Goal: Browse casually: Explore the website without a specific task or goal

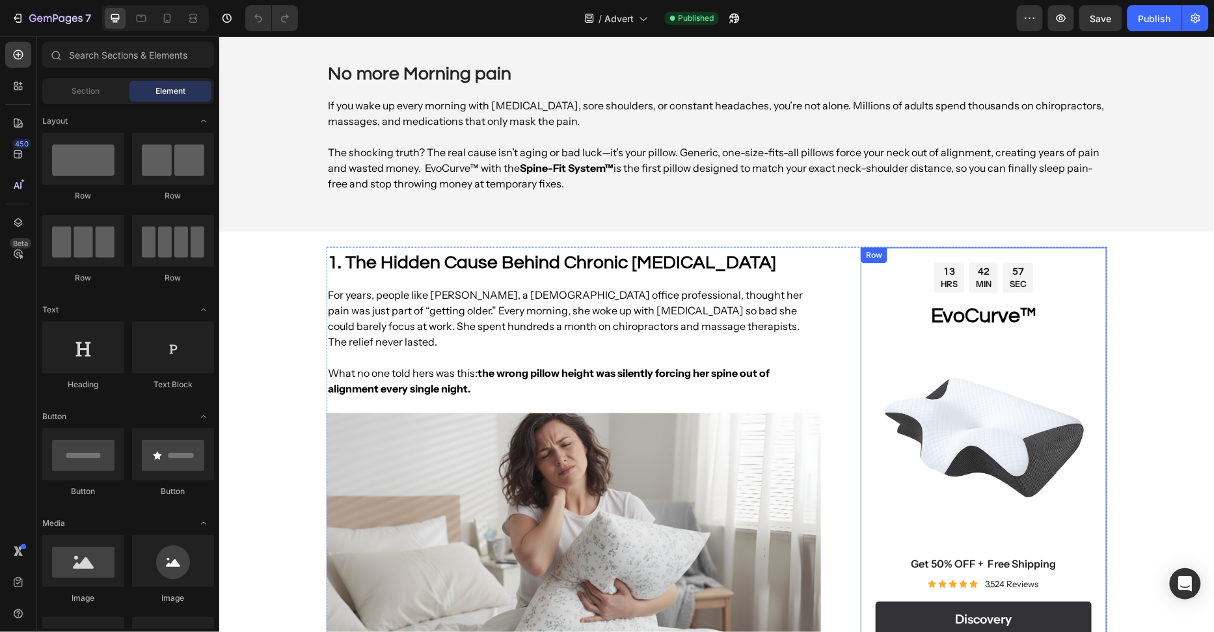
scroll to position [670, 0]
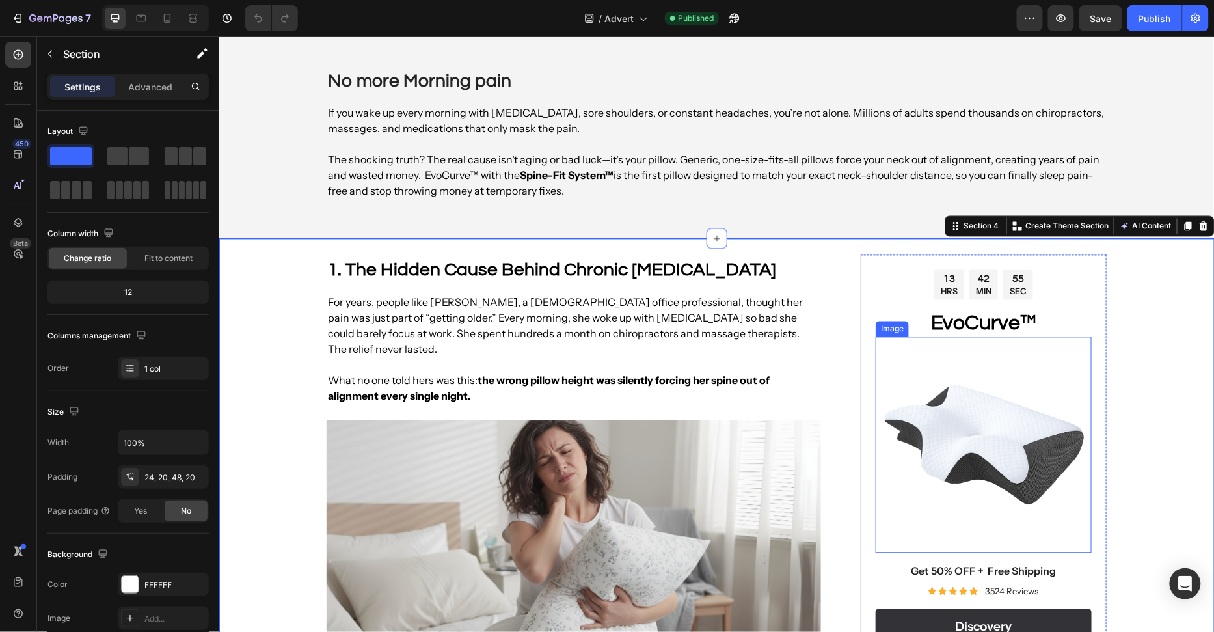
scroll to position [1171, 0]
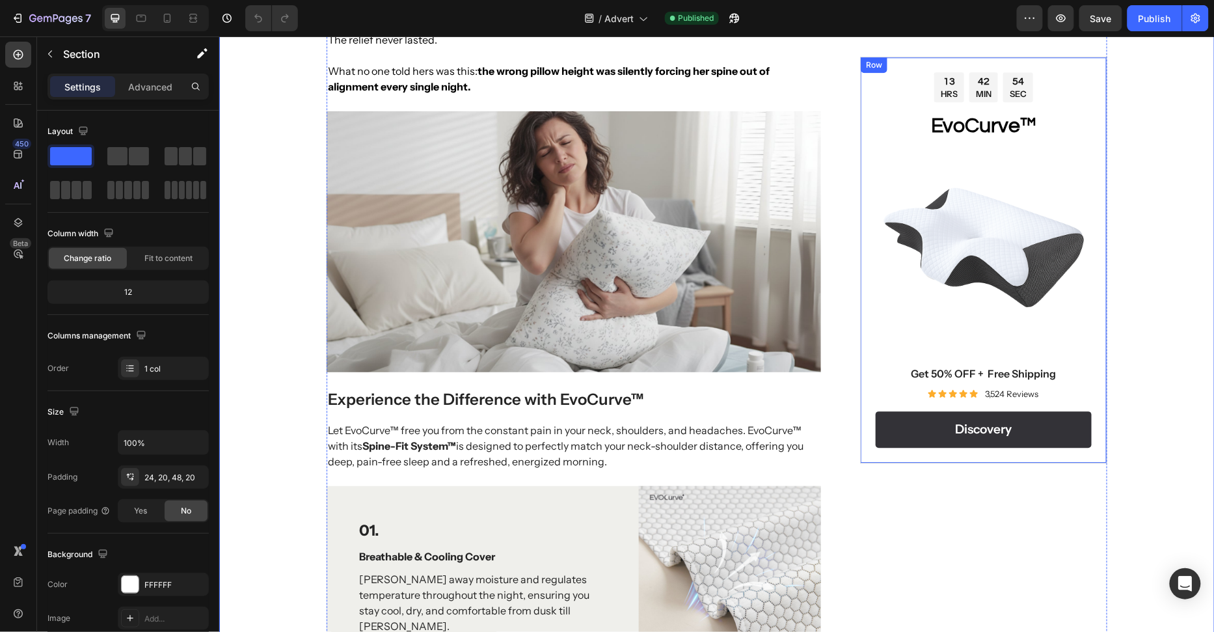
click at [1101, 380] on div "13 HRS 42 MIN 54 SEC Countdown Timer EvoCurve™ Heading Image Get 50% OFF + Free…" at bounding box center [982, 260] width 247 height 407
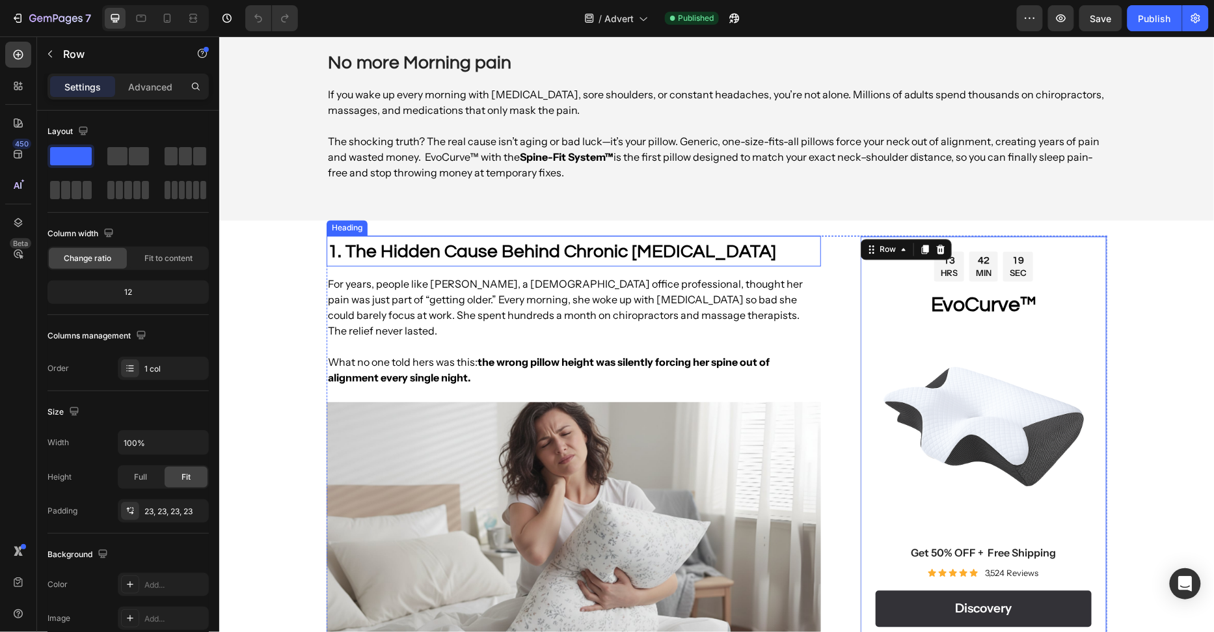
scroll to position [593, 0]
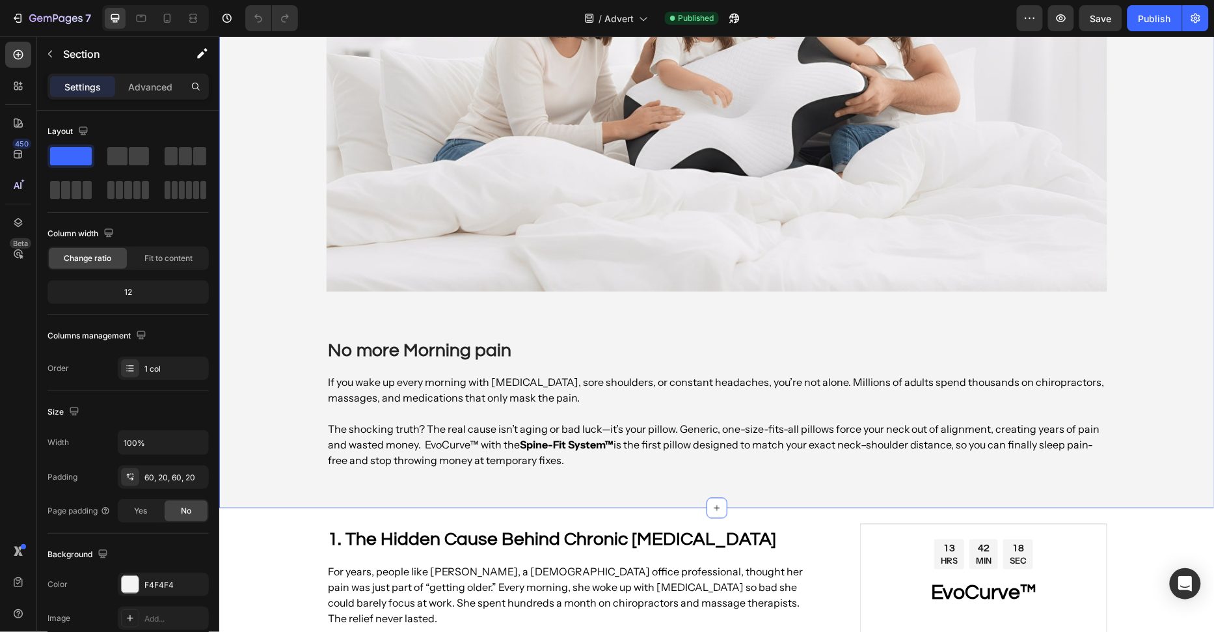
click at [1130, 425] on div "Image No more Morning pain Heading If you wake up every morning with [MEDICAL_D…" at bounding box center [716, 146] width 969 height 644
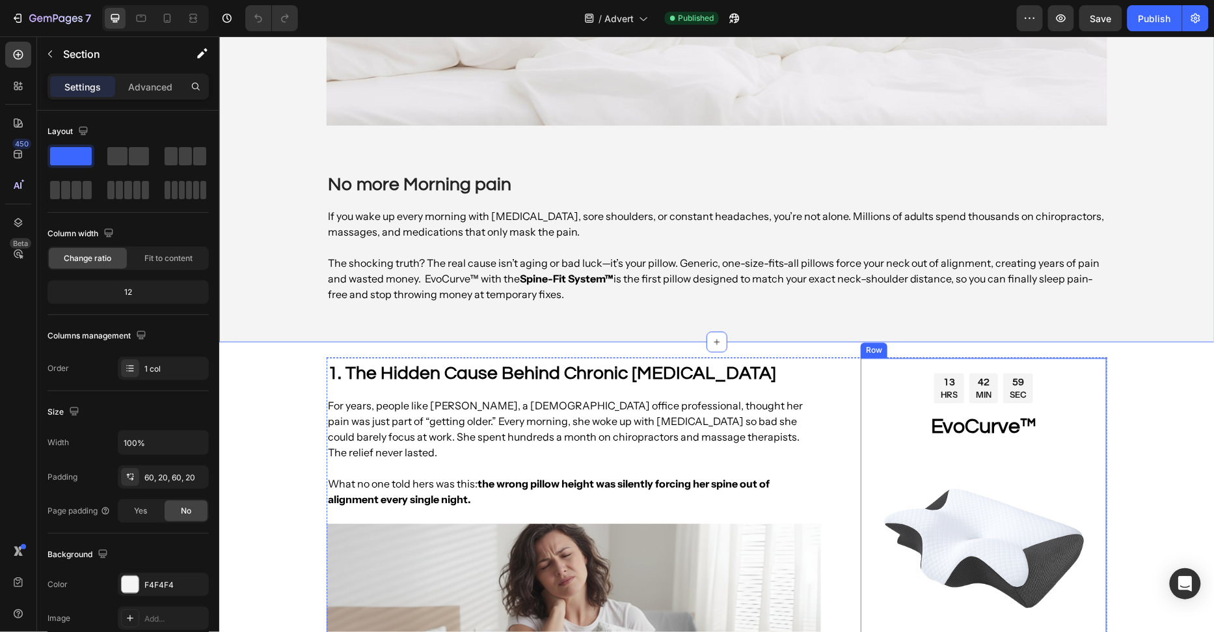
scroll to position [840, 0]
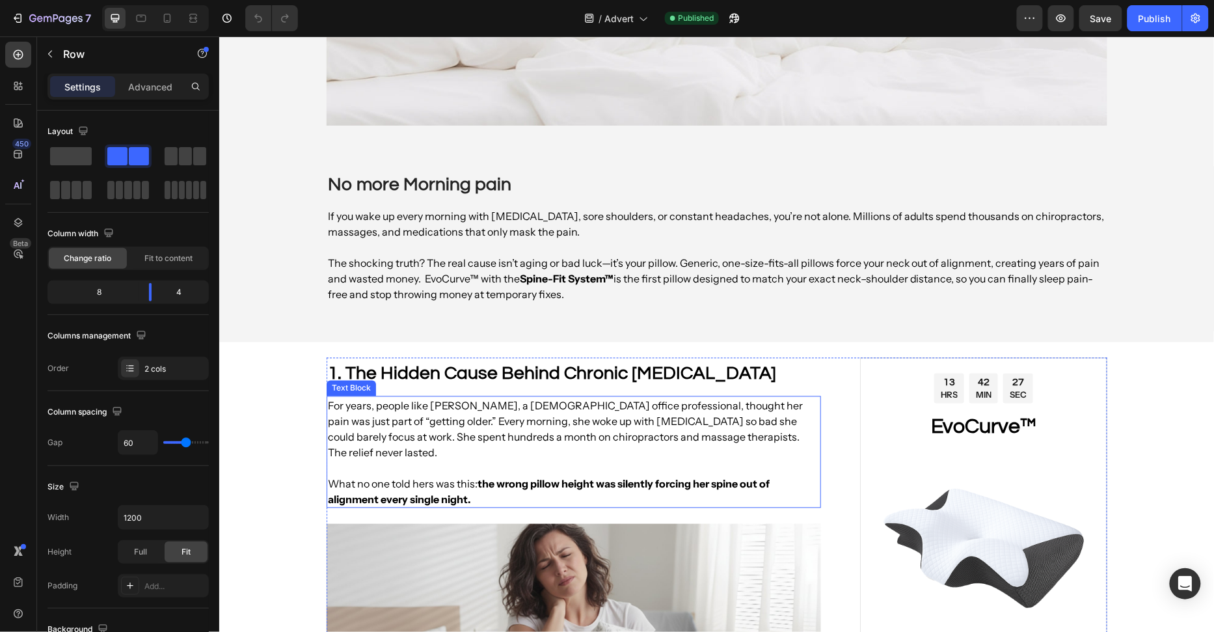
scroll to position [1051, 0]
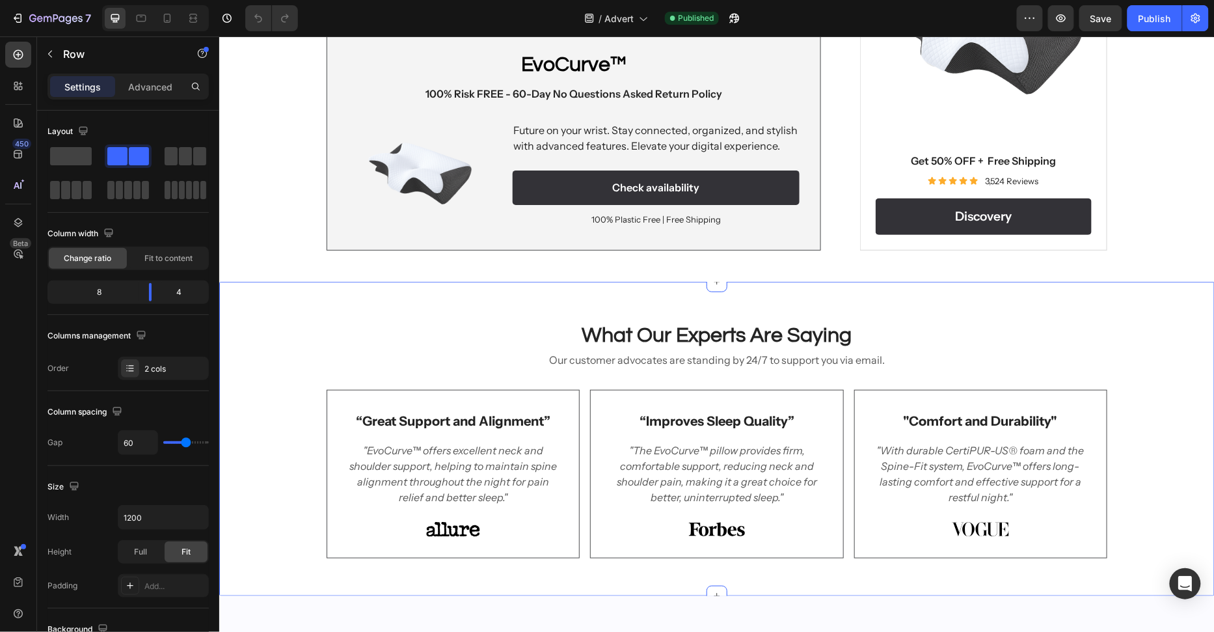
scroll to position [5622, 0]
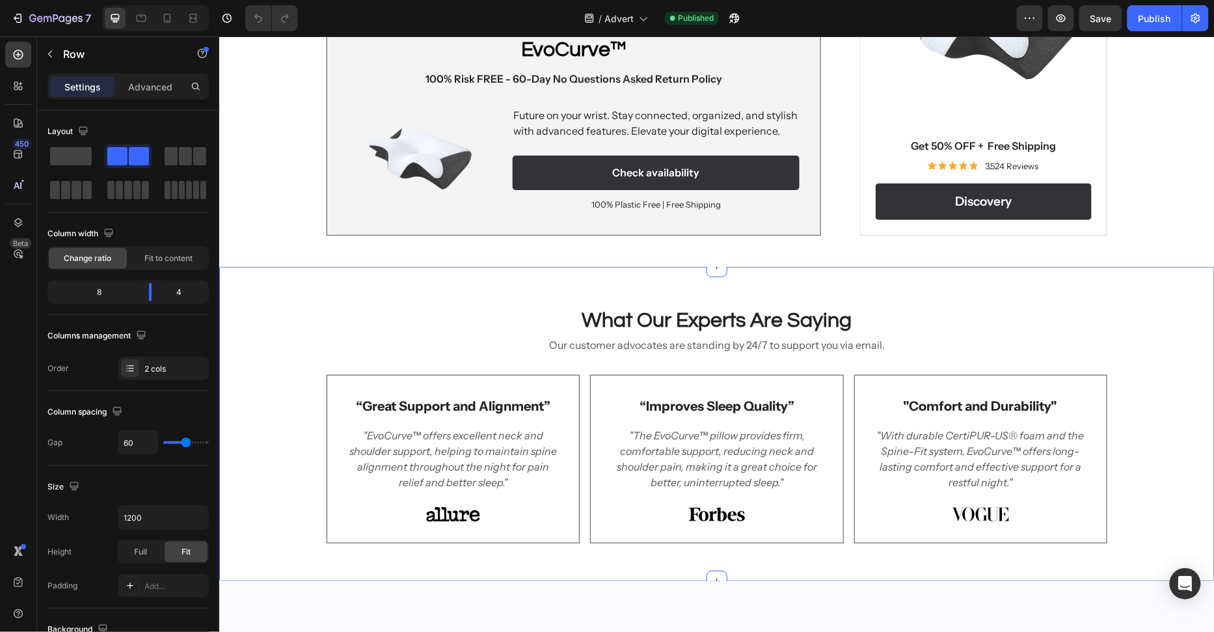
click at [721, 398] on div "What Our Experts Are Saying Heading Our customer advocates are standing by 24/7…" at bounding box center [716, 423] width 995 height 314
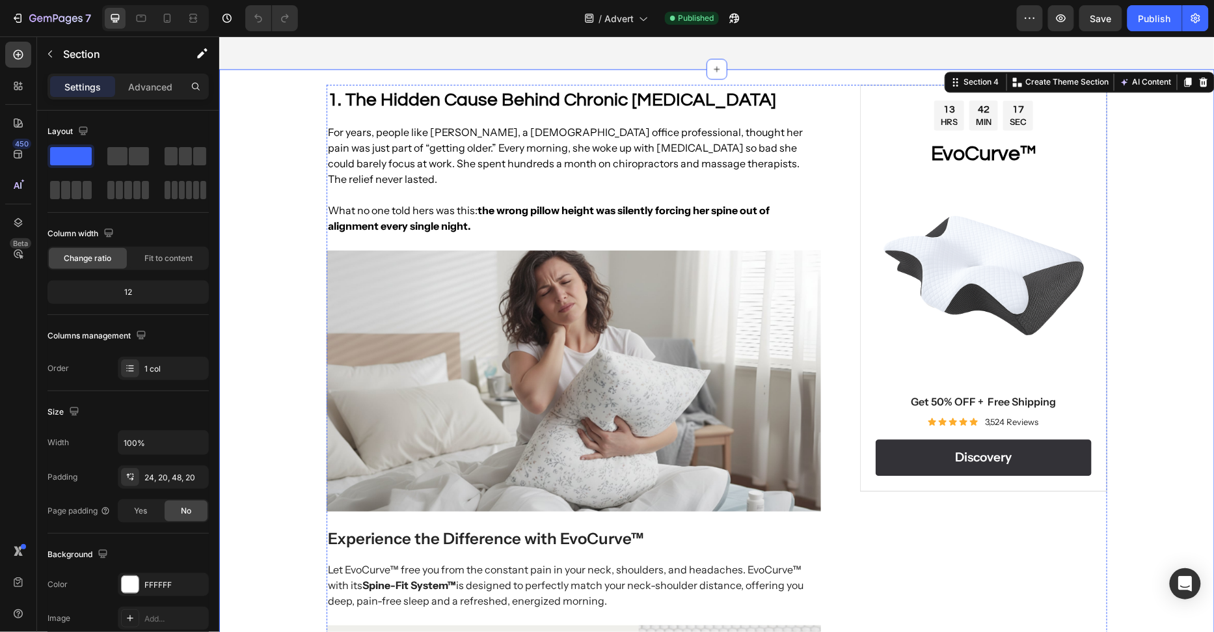
scroll to position [1018, 0]
